Goal: Task Accomplishment & Management: Manage account settings

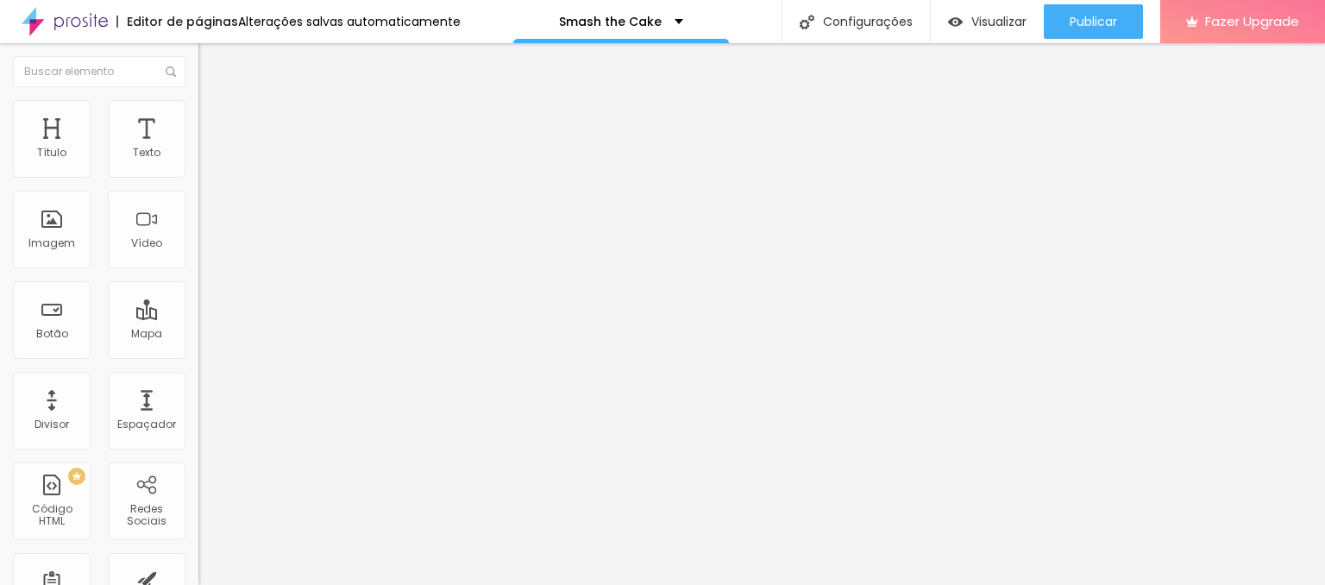
click at [198, 148] on span "Trocar imagem" at bounding box center [245, 141] width 94 height 15
click at [214, 119] on span "Avançado" at bounding box center [242, 111] width 57 height 15
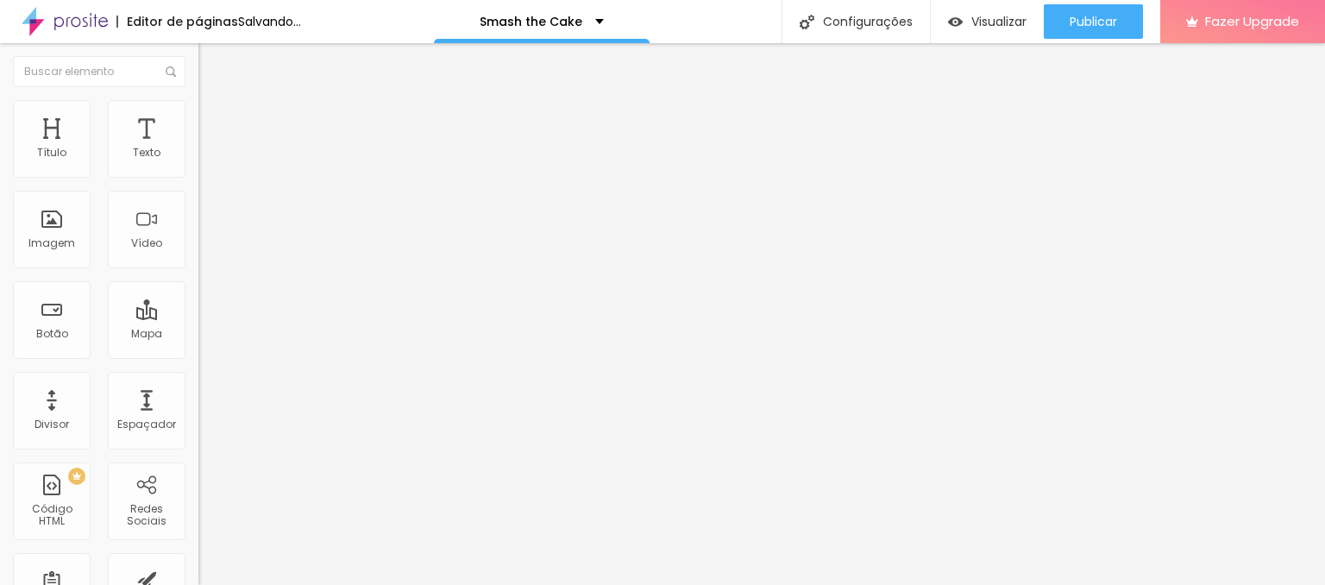
click at [214, 119] on span "Avançado" at bounding box center [242, 111] width 57 height 15
click at [141, 154] on div "Texto" at bounding box center [147, 153] width 28 height 12
click at [150, 150] on div "Texto" at bounding box center [147, 153] width 28 height 12
click at [157, 150] on div "Texto" at bounding box center [147, 153] width 28 height 12
click at [146, 151] on div "Texto" at bounding box center [147, 153] width 28 height 12
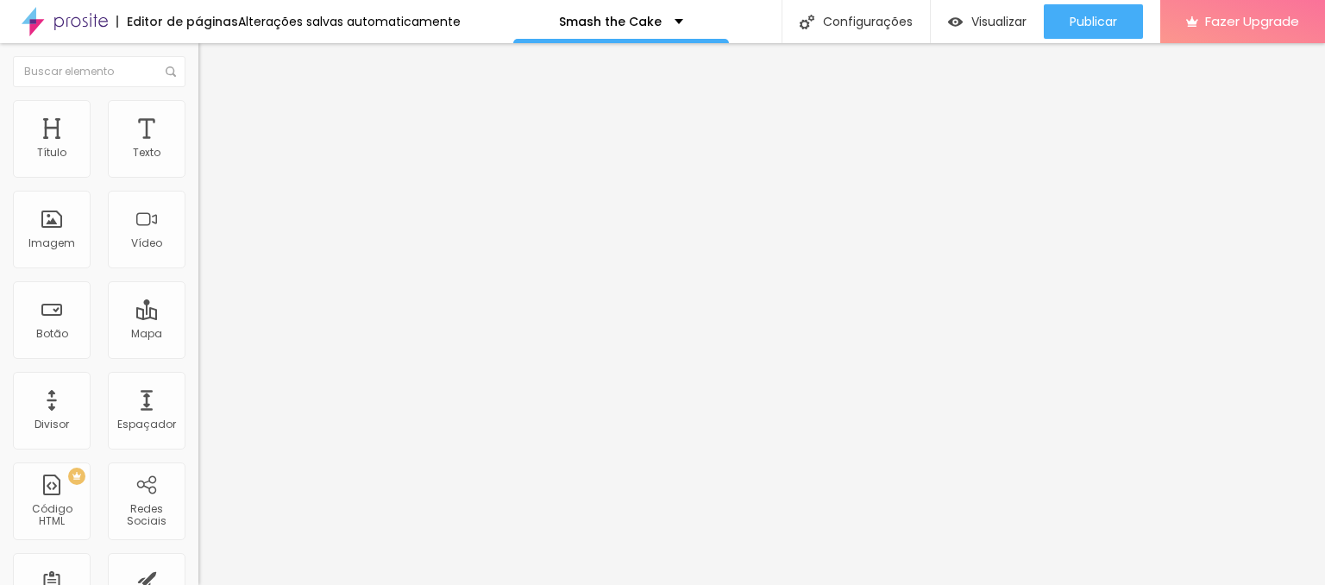
click at [198, 116] on li "Avançado" at bounding box center [297, 108] width 198 height 17
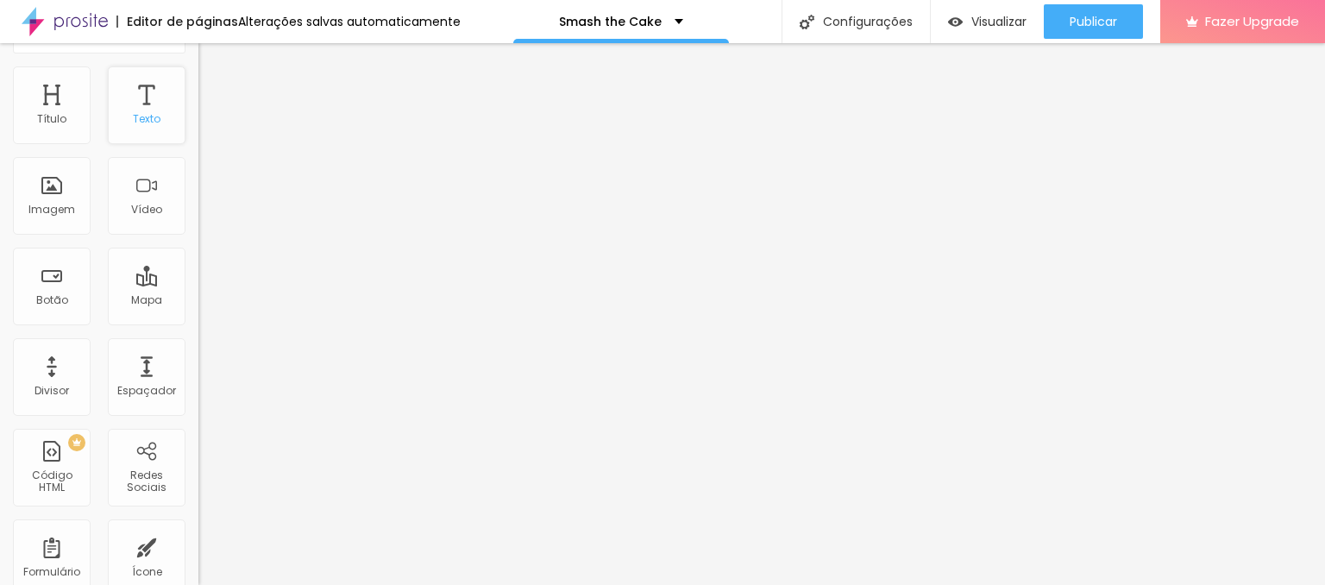
scroll to position [0, 0]
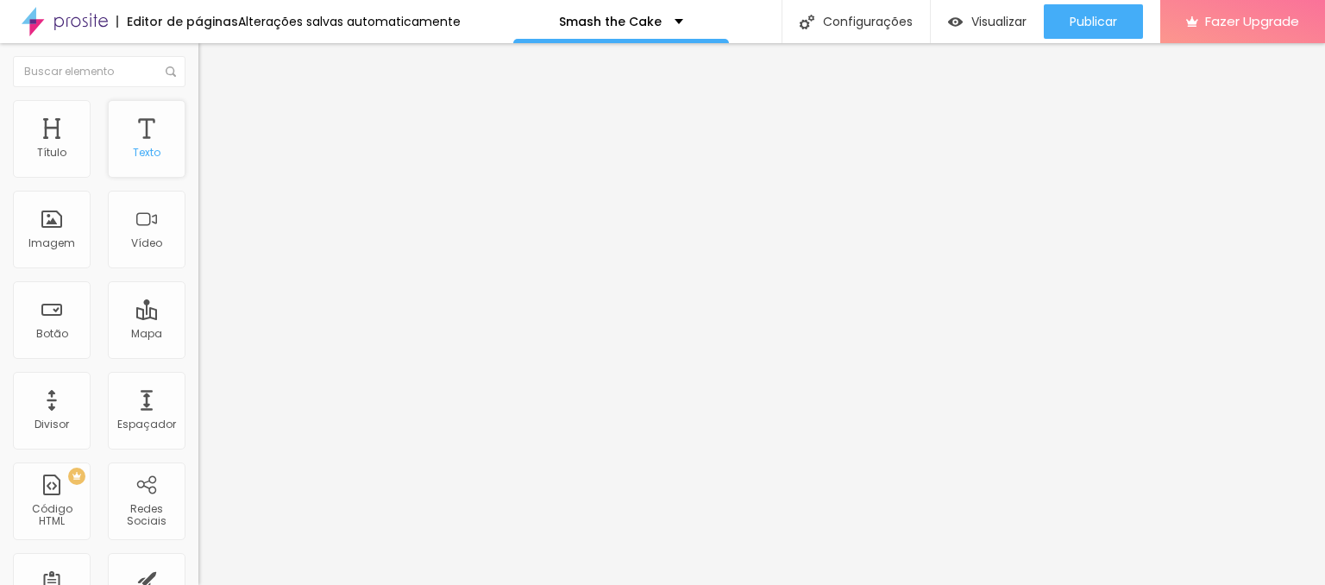
click at [151, 159] on div "Texto" at bounding box center [147, 153] width 28 height 12
click at [147, 133] on div "Texto" at bounding box center [147, 139] width 78 height 78
click at [151, 154] on div "Texto" at bounding box center [147, 153] width 28 height 12
click at [198, 112] on li "Avançado" at bounding box center [297, 108] width 198 height 17
click at [198, 102] on ul "Estilo Avançado" at bounding box center [297, 100] width 198 height 34
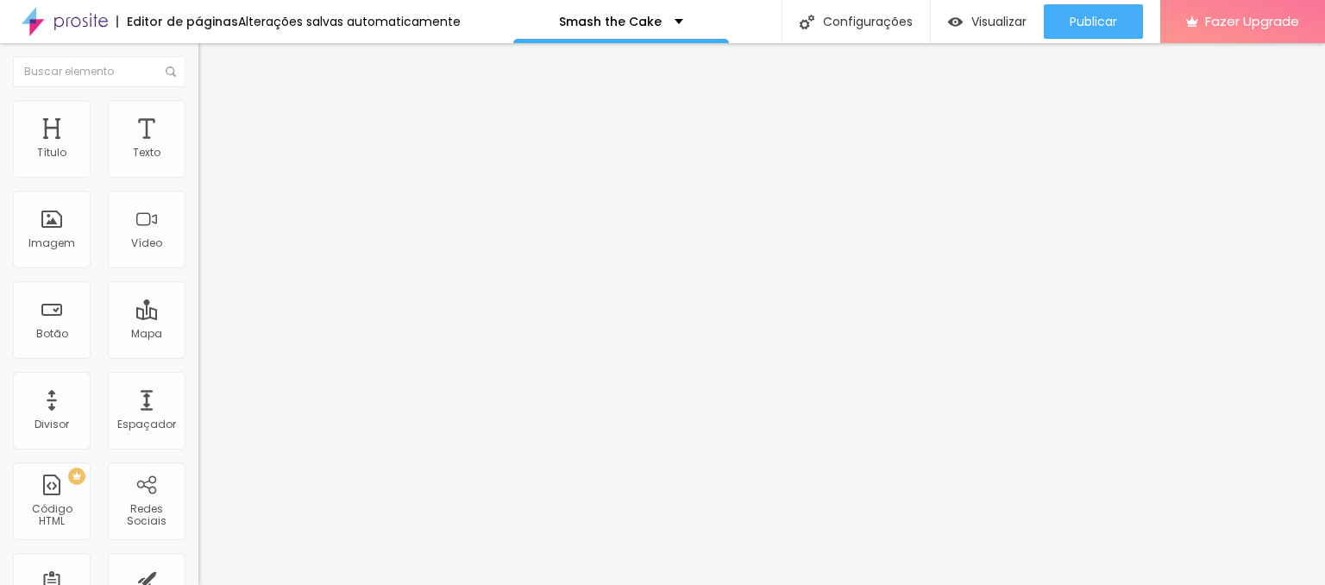
click at [198, 98] on img at bounding box center [206, 91] width 16 height 16
click at [207, 159] on icon "button" at bounding box center [210, 155] width 7 height 7
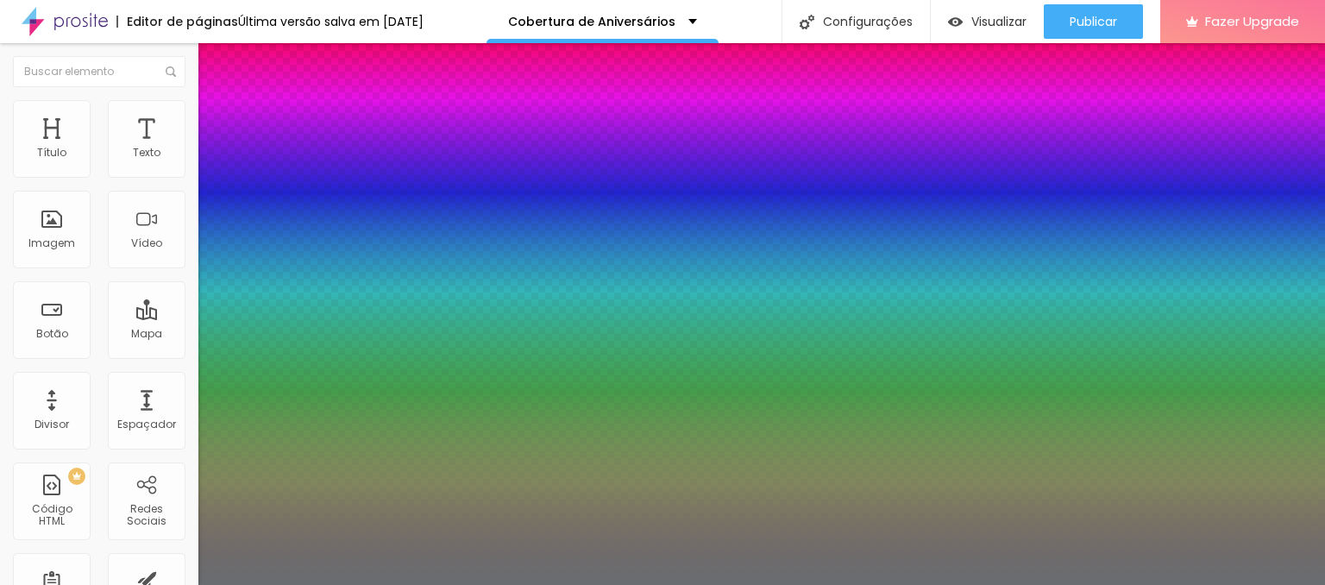
type input "1"
drag, startPoint x: 353, startPoint y: 454, endPoint x: 419, endPoint y: 462, distance: 67.0
click at [133, 584] on div at bounding box center [662, 585] width 1325 height 0
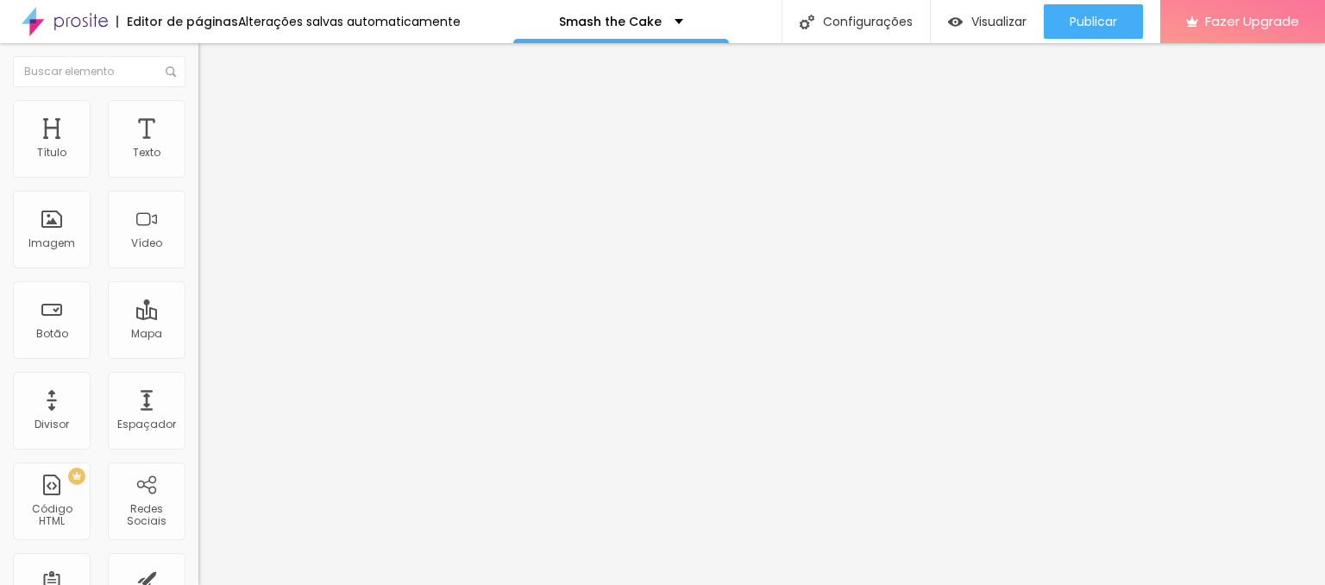
click at [198, 148] on span "Trocar imagem" at bounding box center [245, 141] width 94 height 15
click at [292, 145] on img at bounding box center [297, 140] width 10 height 10
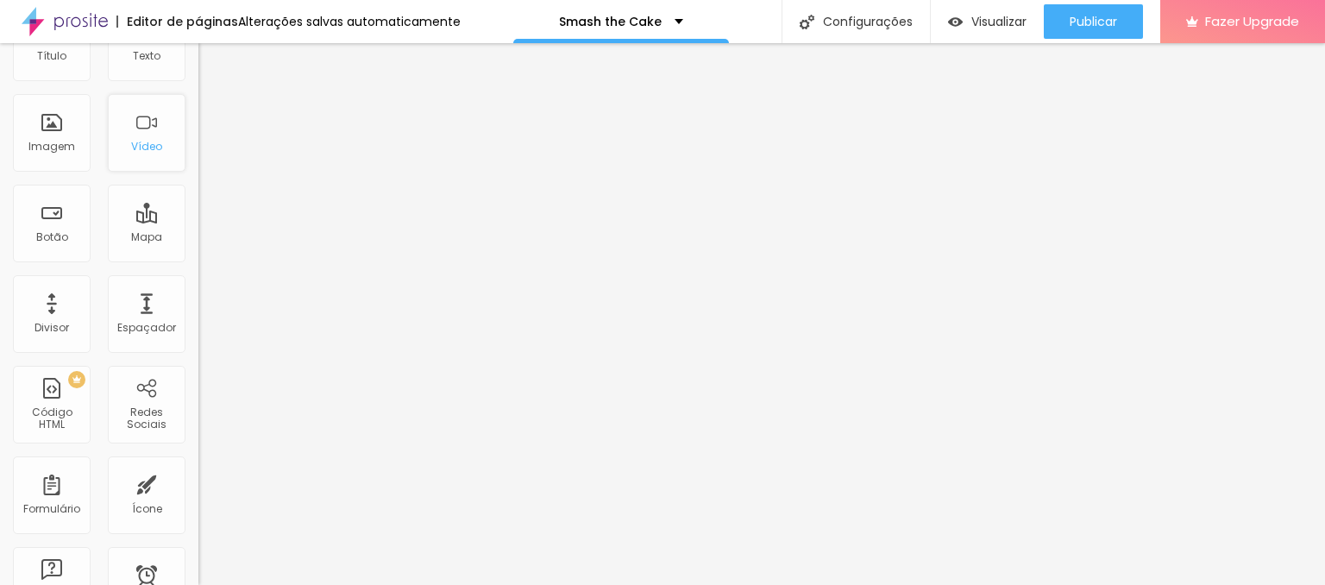
scroll to position [0, 0]
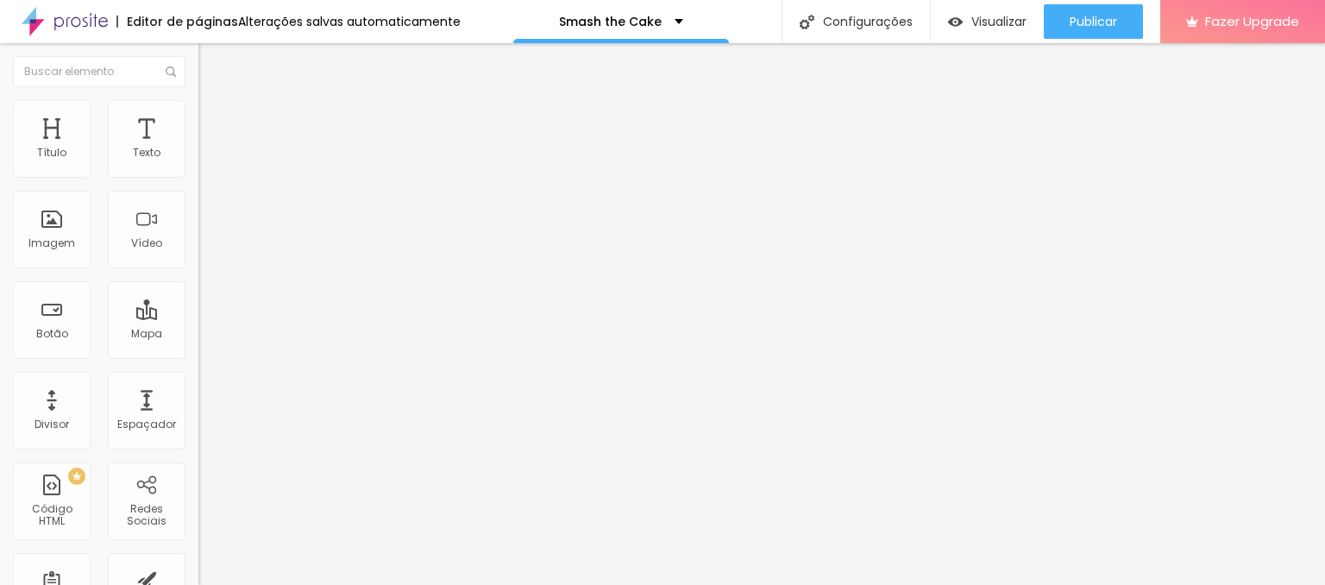
click at [198, 148] on span "Adicionar imagem" at bounding box center [253, 141] width 111 height 15
click at [214, 119] on span "Avançado" at bounding box center [242, 111] width 57 height 15
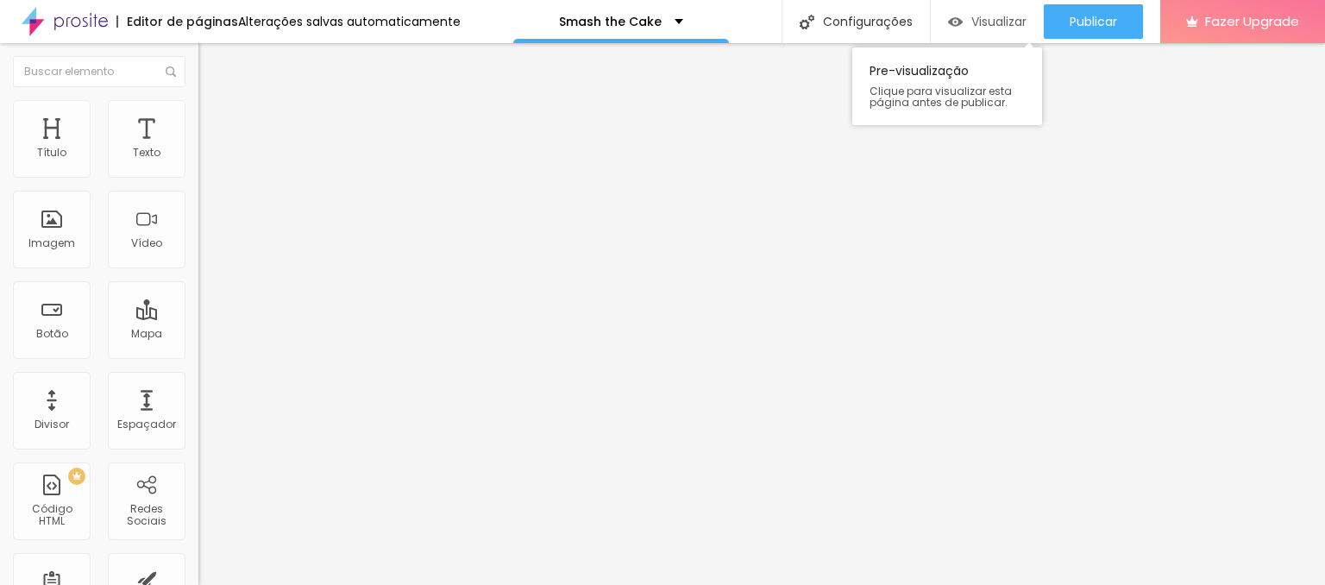
click at [995, 17] on span "Visualizar" at bounding box center [998, 22] width 55 height 14
click at [198, 270] on span "Original" at bounding box center [218, 262] width 41 height 15
click at [198, 279] on div "Cinema 16:9" at bounding box center [297, 273] width 198 height 10
click at [198, 297] on span "Padrão" at bounding box center [217, 289] width 39 height 15
click at [198, 148] on span "Trocar imagem" at bounding box center [245, 141] width 94 height 15
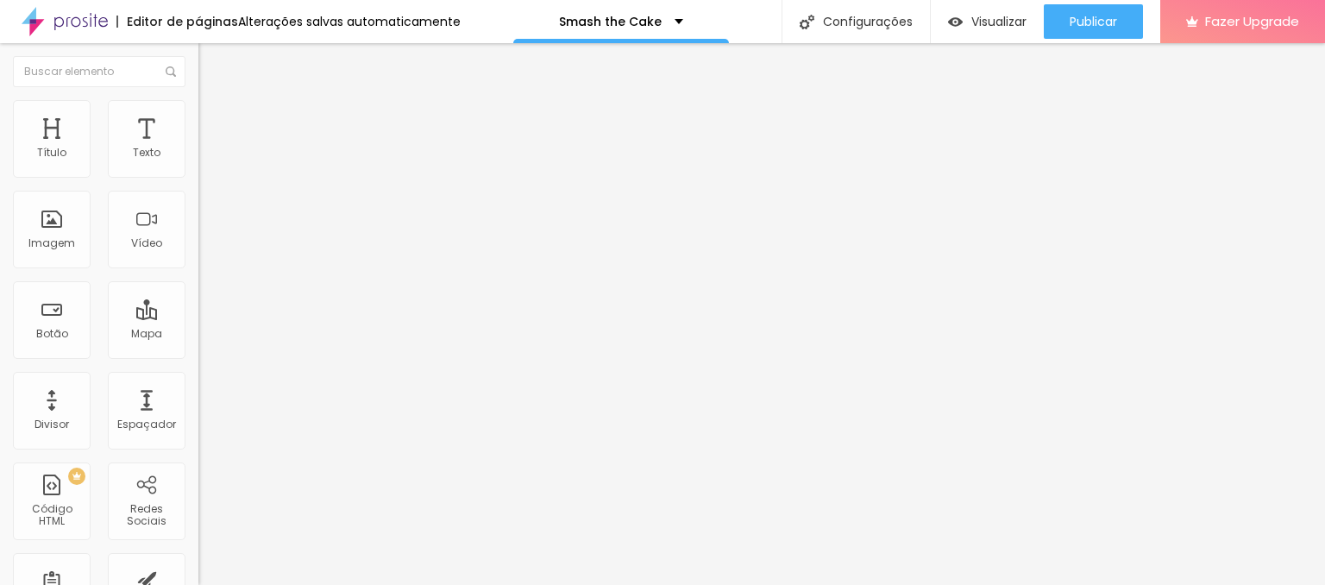
scroll to position [435, 0]
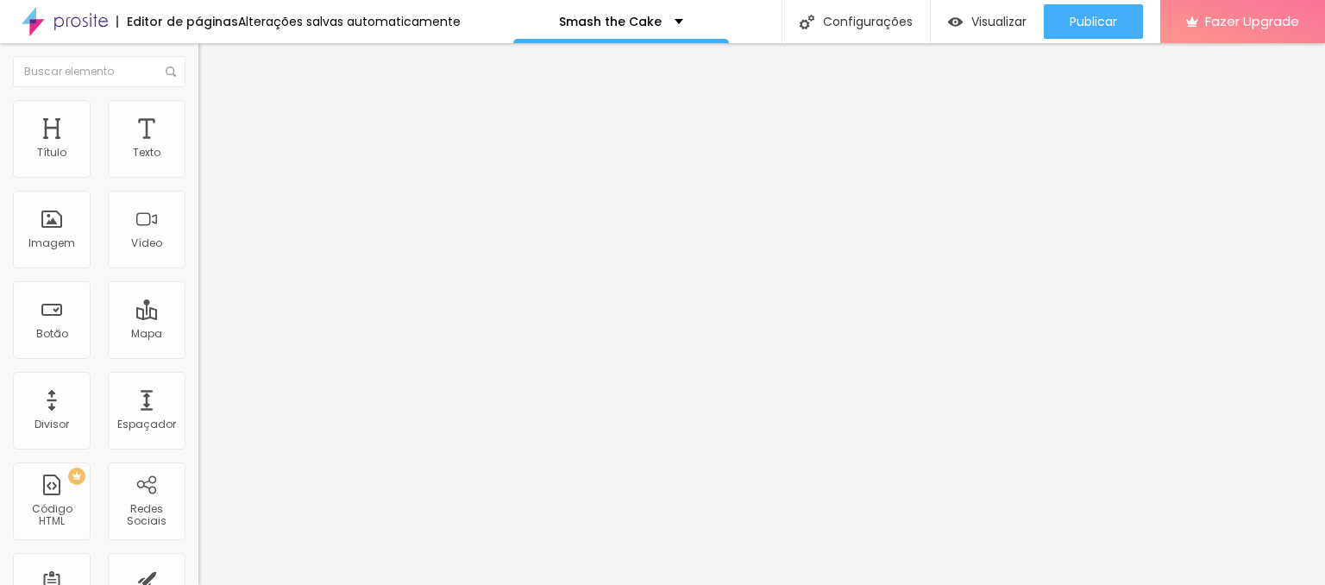
click at [198, 270] on span "4:3 Padrão" at bounding box center [226, 262] width 57 height 15
click at [241, 280] on span "16:9" at bounding box center [251, 273] width 20 height 15
click at [198, 316] on div "Original" at bounding box center [297, 310] width 198 height 10
click at [198, 270] on span "Original" at bounding box center [218, 262] width 41 height 15
click at [198, 291] on span "Padrão" at bounding box center [217, 283] width 39 height 15
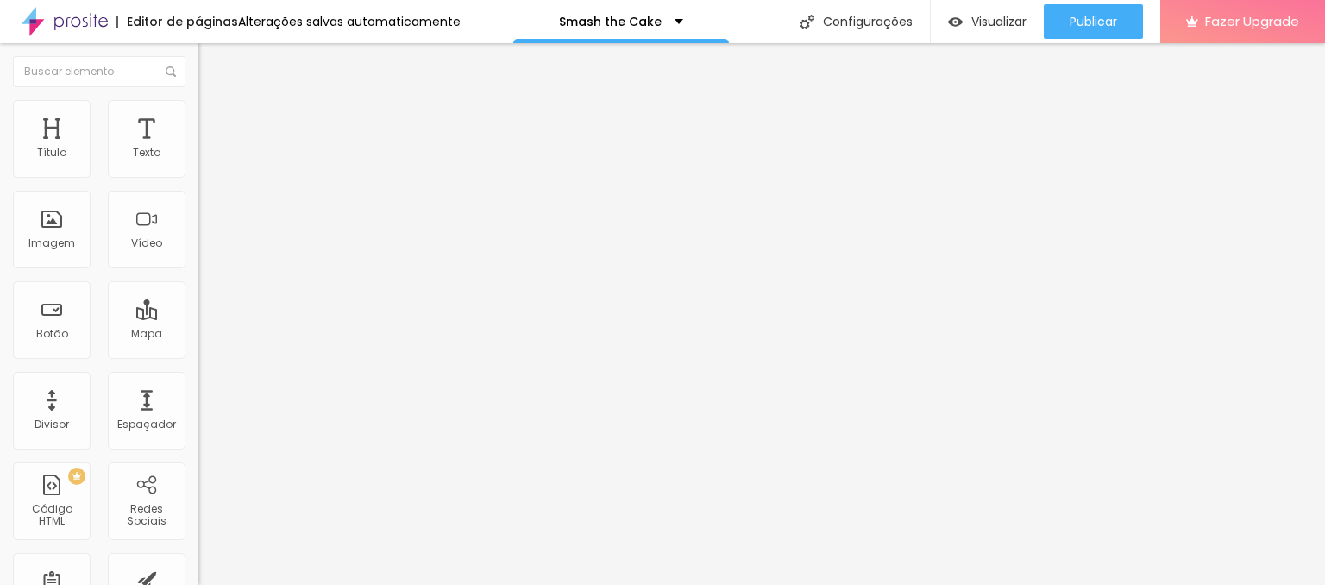
click at [198, 148] on span "Trocar imagem" at bounding box center [245, 141] width 94 height 15
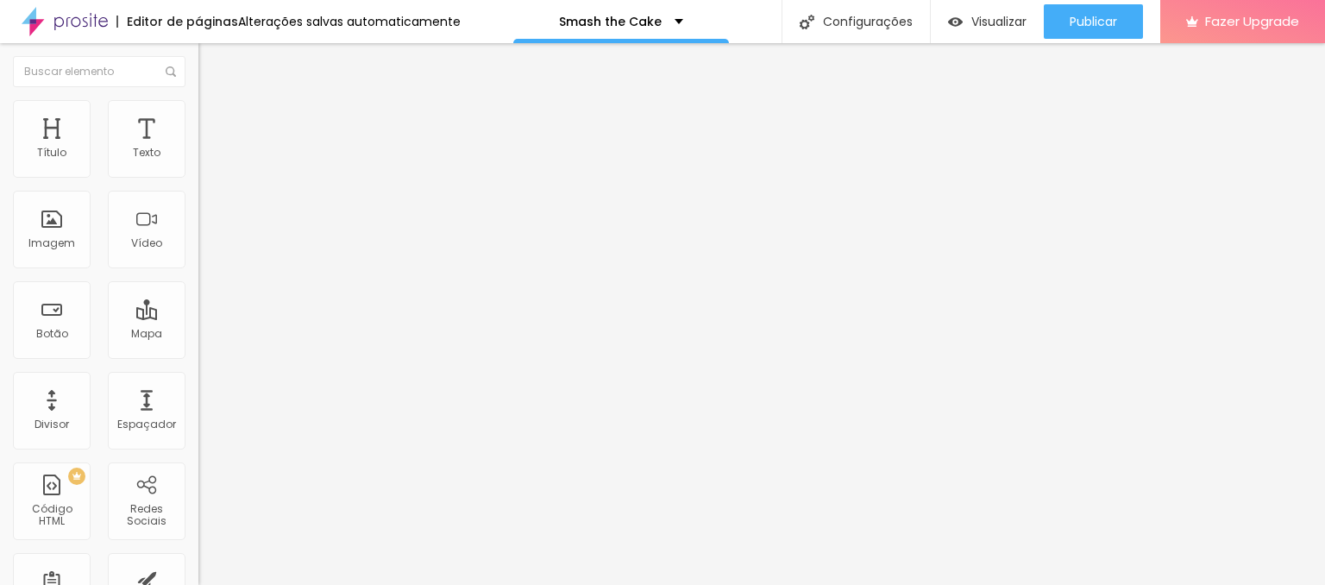
click at [66, 22] on img at bounding box center [65, 21] width 86 height 43
